Goal: Task Accomplishment & Management: Use online tool/utility

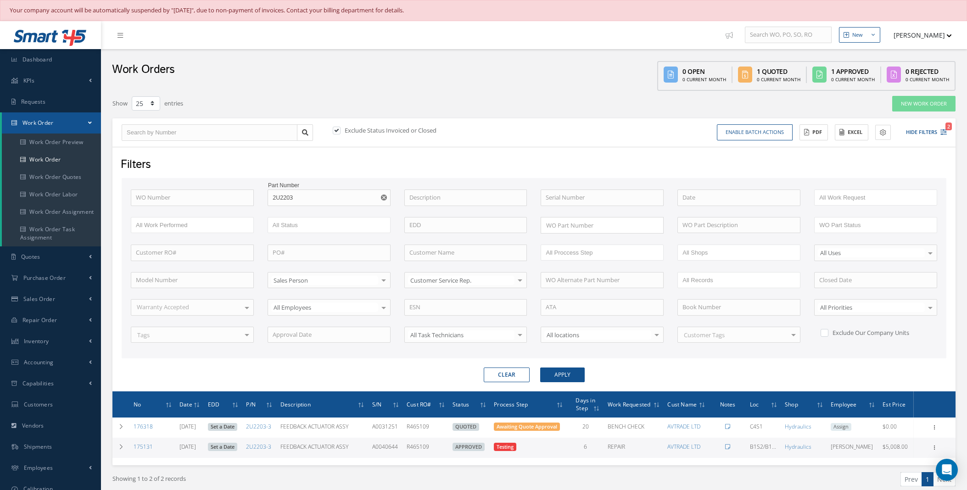
select select "25"
click at [340, 131] on label at bounding box center [341, 130] width 2 height 8
click at [336, 131] on input "checkbox" at bounding box center [336, 132] width 6 height 6
checkbox input "false"
click at [384, 197] on use "Reset" at bounding box center [384, 198] width 6 height 6
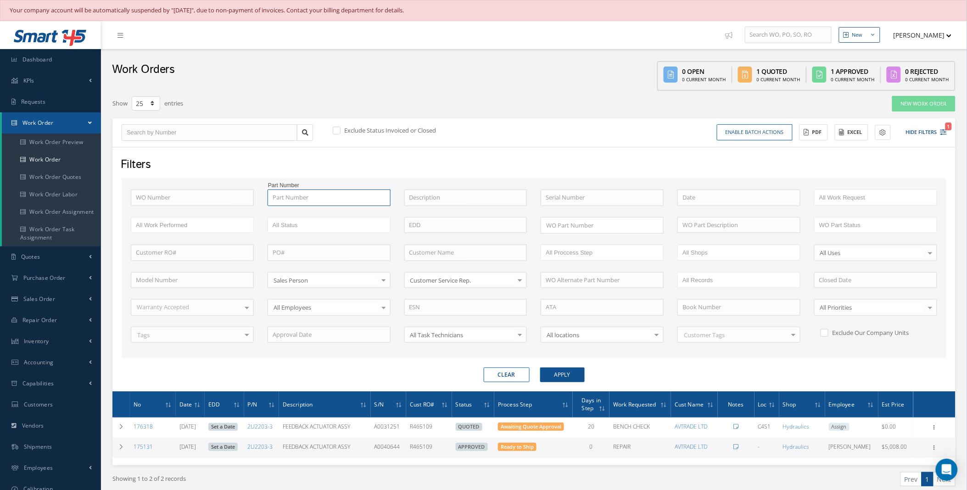
click at [308, 196] on input "text" at bounding box center [329, 198] width 123 height 17
paste input "65-44725"
type input "65-44725"
click at [540, 368] on button "Apply" at bounding box center [562, 375] width 45 height 15
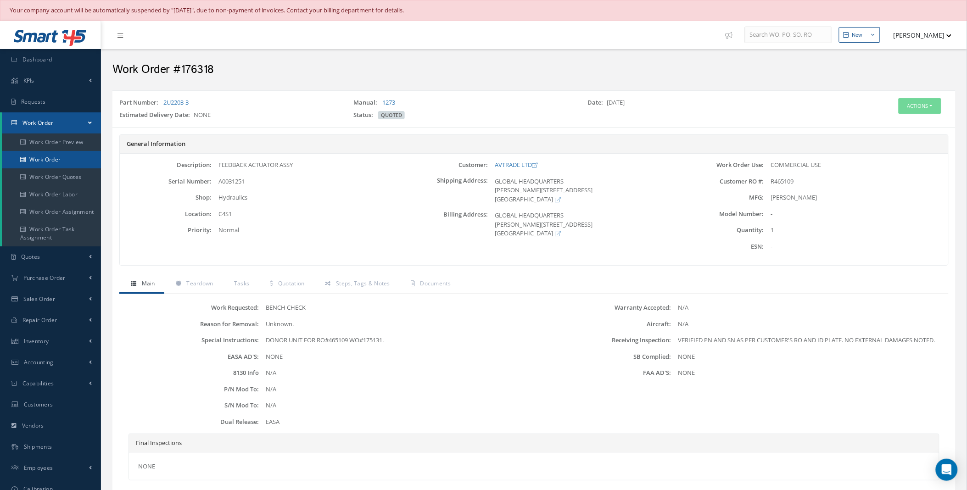
click at [45, 154] on link "Work Order" at bounding box center [51, 159] width 99 height 17
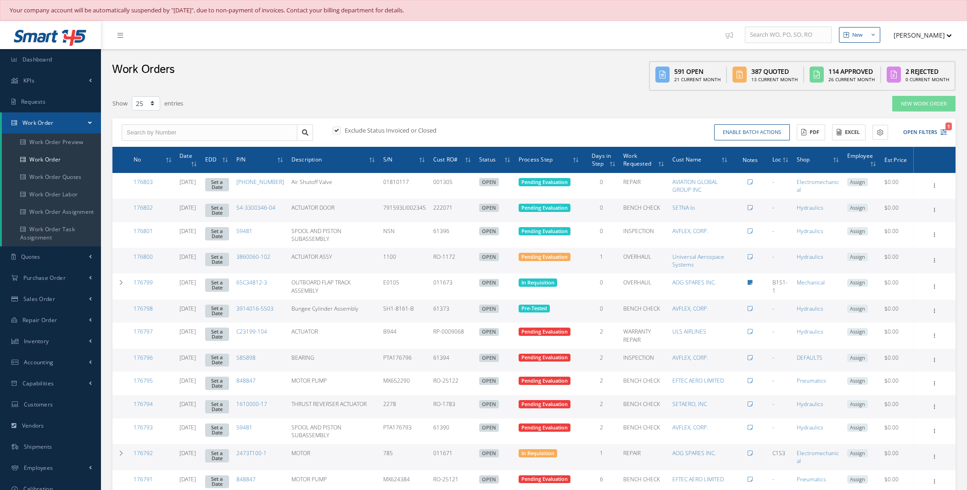
select select "25"
